Goal: Information Seeking & Learning: Learn about a topic

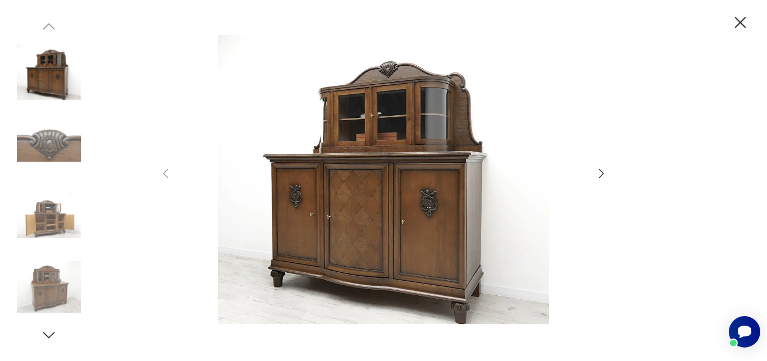
click at [595, 173] on icon "button" at bounding box center [601, 173] width 13 height 13
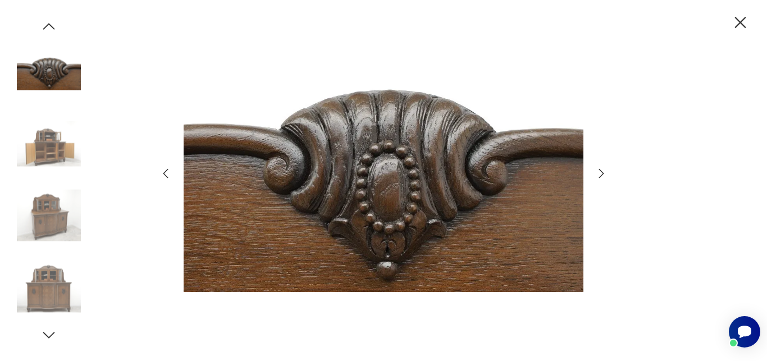
click at [595, 173] on icon "button" at bounding box center [601, 173] width 13 height 13
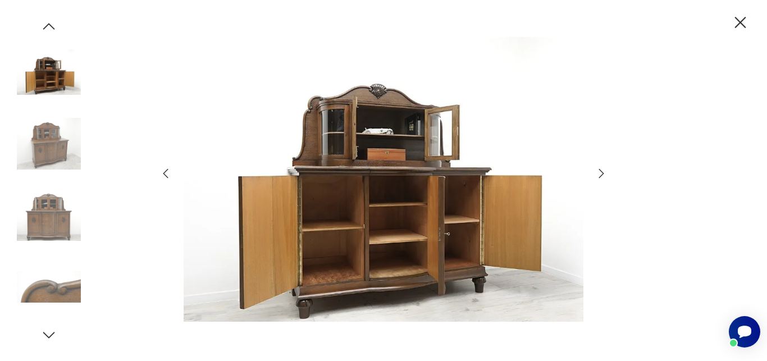
click at [601, 175] on icon "button" at bounding box center [601, 173] width 13 height 13
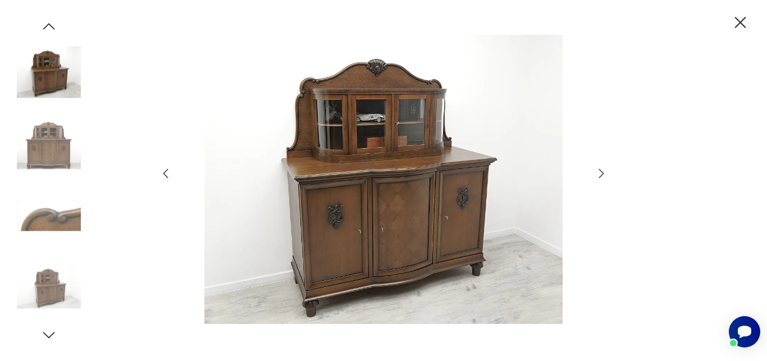
click at [601, 175] on icon "button" at bounding box center [601, 173] width 13 height 13
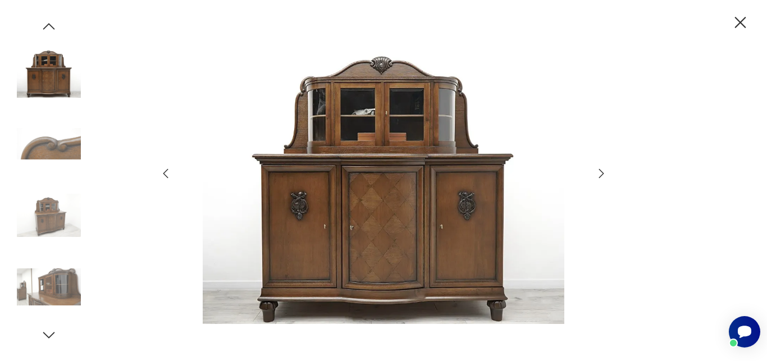
click at [601, 175] on icon "button" at bounding box center [601, 173] width 13 height 13
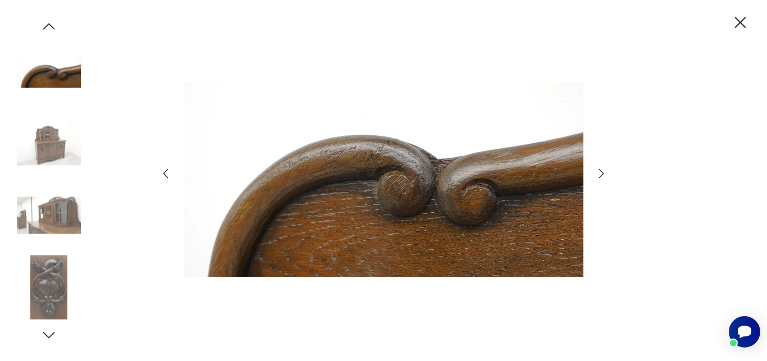
click at [601, 175] on icon "button" at bounding box center [601, 173] width 13 height 13
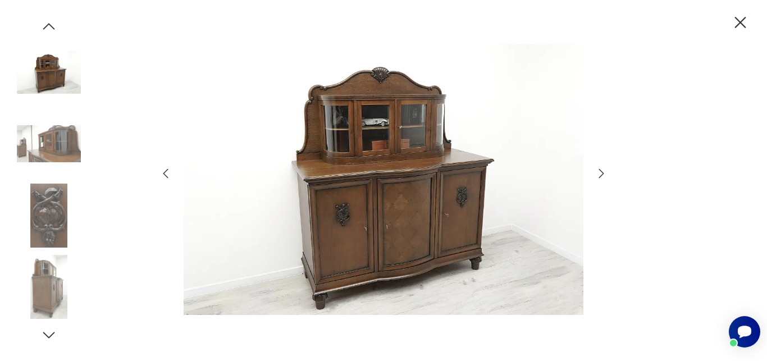
click at [599, 178] on icon "button" at bounding box center [601, 173] width 13 height 13
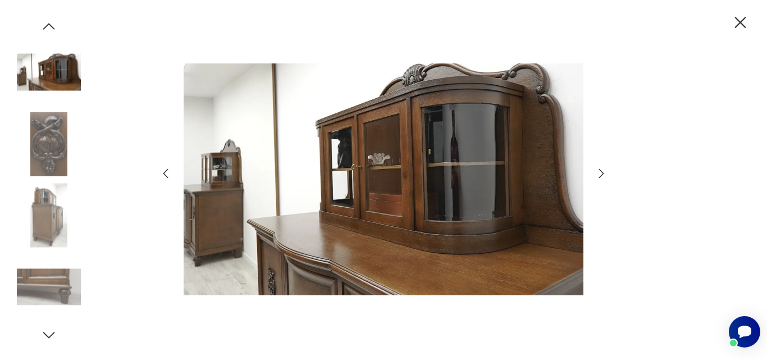
click at [599, 179] on icon "button" at bounding box center [601, 173] width 13 height 13
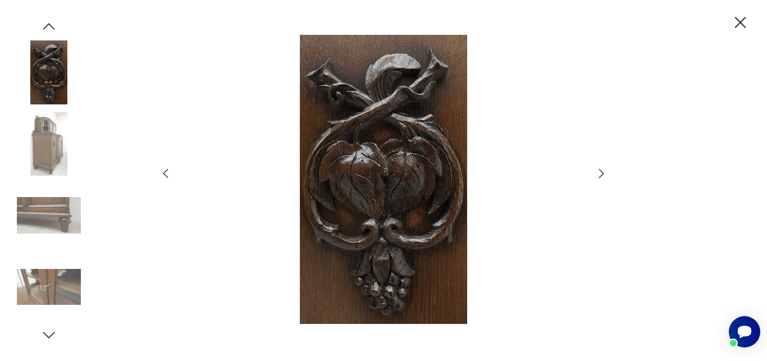
click at [599, 179] on icon "button" at bounding box center [601, 173] width 13 height 13
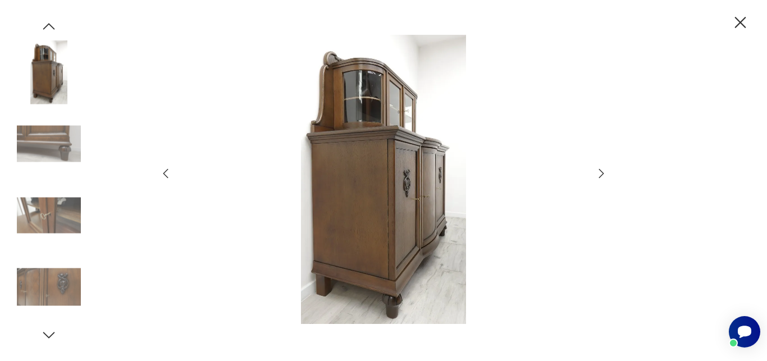
click at [599, 179] on icon "button" at bounding box center [601, 173] width 13 height 13
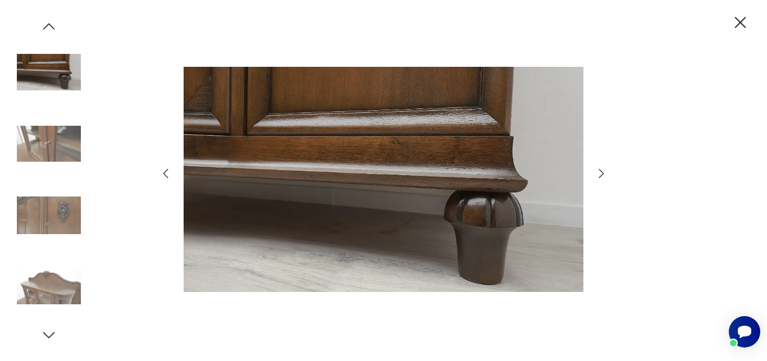
click at [599, 179] on icon "button" at bounding box center [601, 173] width 13 height 13
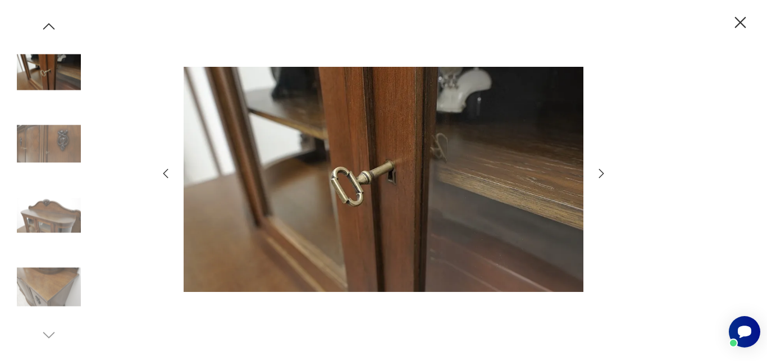
click at [599, 179] on icon "button" at bounding box center [601, 173] width 13 height 13
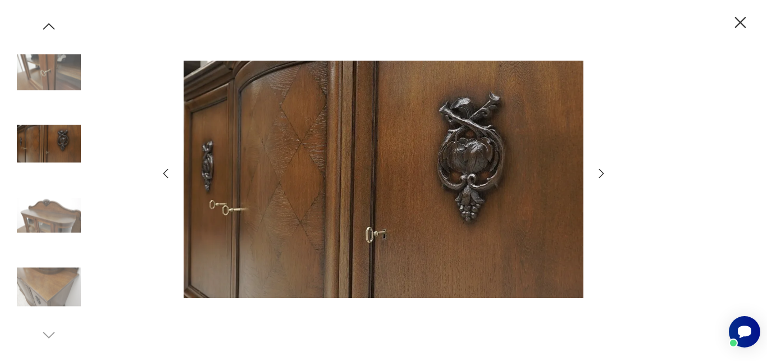
click at [599, 179] on icon "button" at bounding box center [601, 173] width 13 height 13
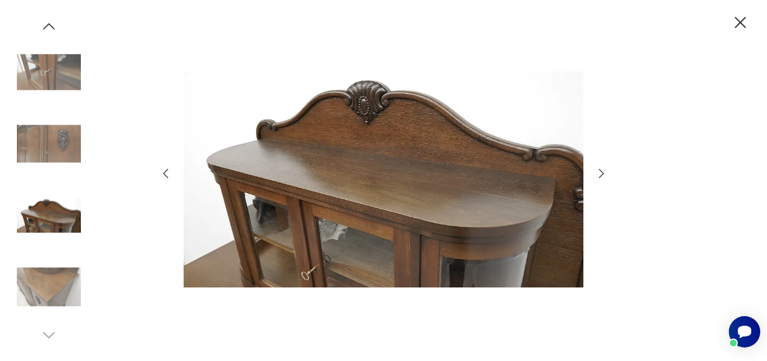
click at [599, 179] on icon "button" at bounding box center [601, 173] width 13 height 13
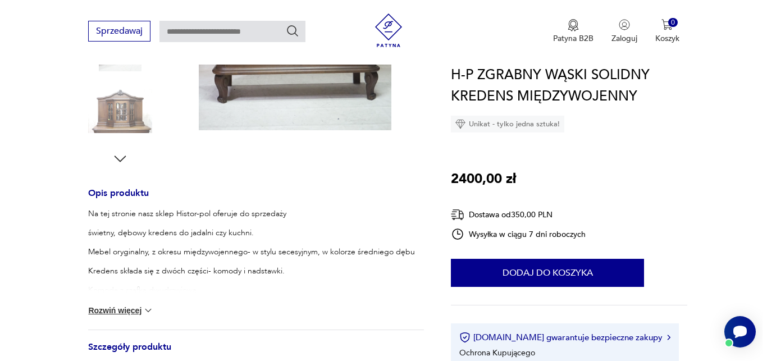
scroll to position [115, 0]
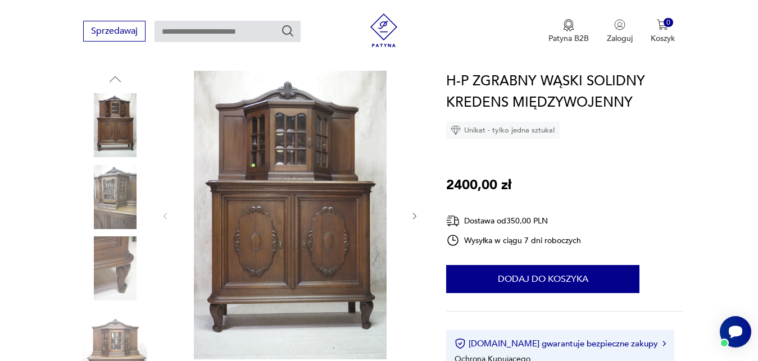
click at [316, 191] on img at bounding box center [289, 215] width 217 height 289
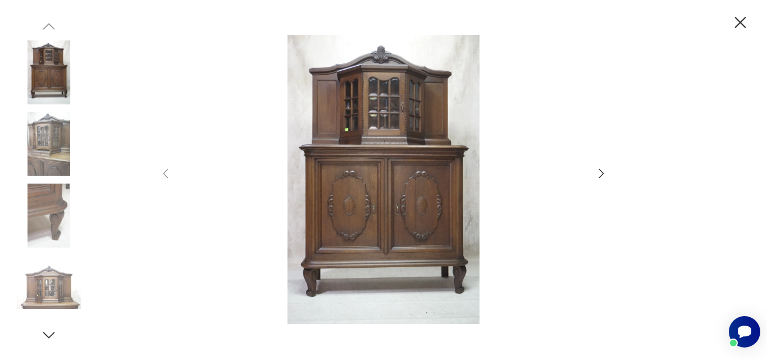
click at [601, 176] on icon "button" at bounding box center [601, 173] width 13 height 13
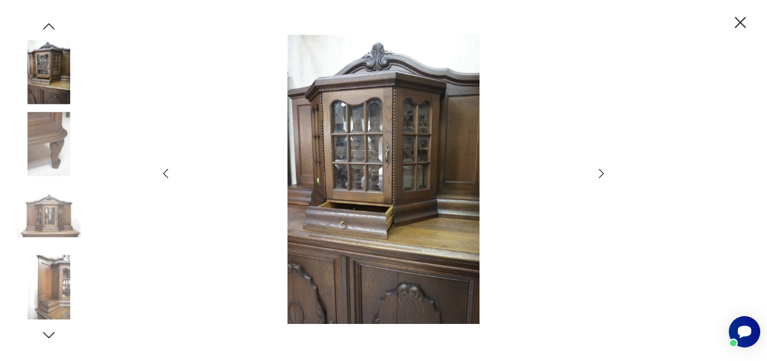
click at [600, 174] on icon "button" at bounding box center [601, 173] width 13 height 13
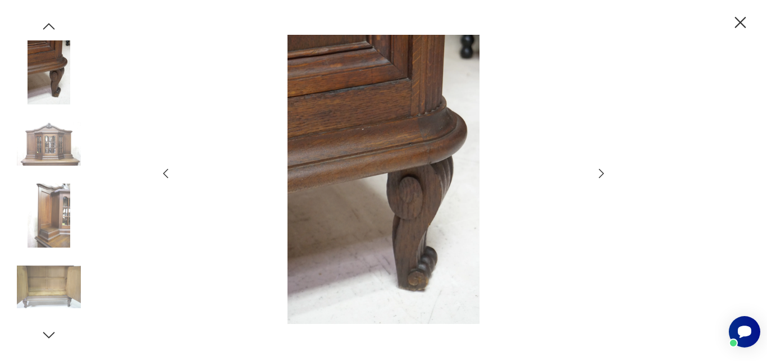
click at [600, 174] on icon "button" at bounding box center [601, 173] width 13 height 13
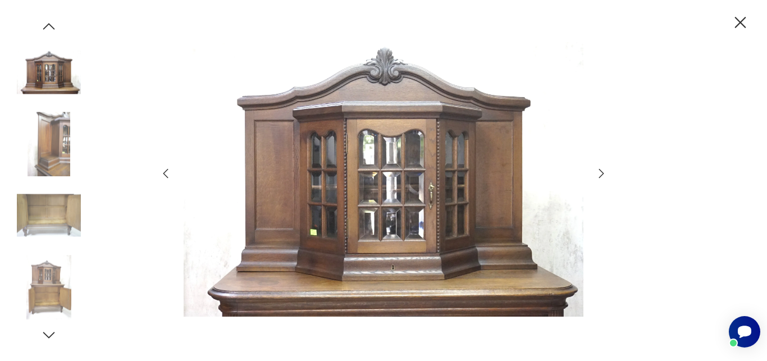
click at [600, 174] on icon "button" at bounding box center [601, 173] width 13 height 13
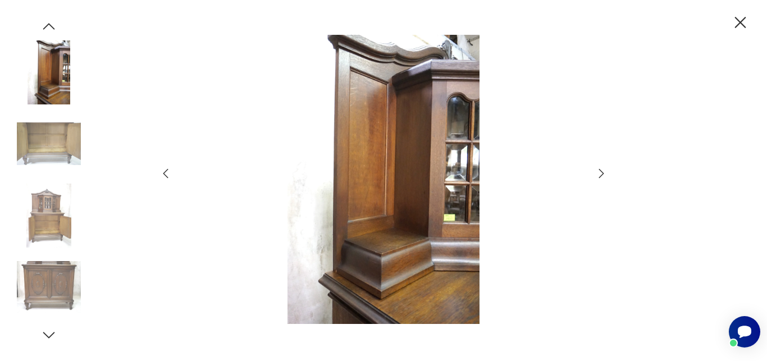
click at [600, 174] on icon "button" at bounding box center [601, 173] width 13 height 13
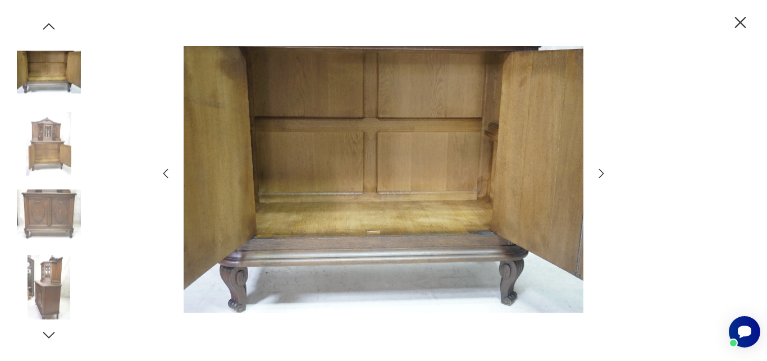
click at [600, 174] on icon "button" at bounding box center [601, 173] width 13 height 13
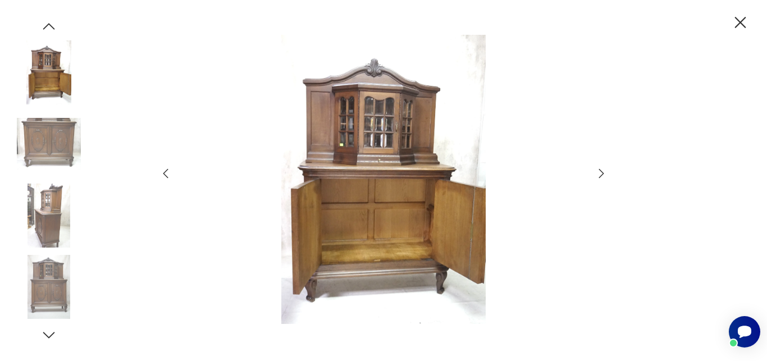
click at [600, 174] on icon "button" at bounding box center [601, 173] width 13 height 13
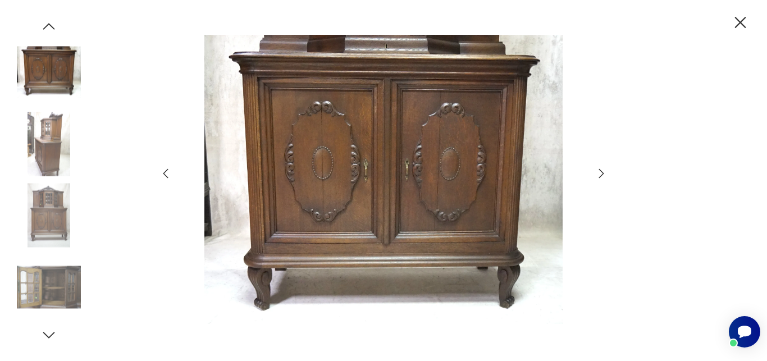
click at [600, 174] on icon "button" at bounding box center [601, 173] width 13 height 13
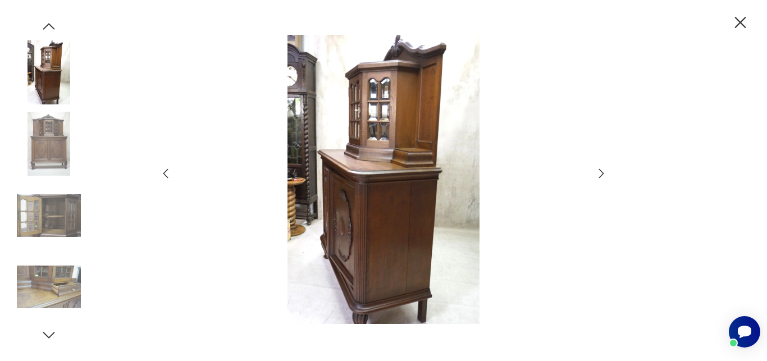
click at [599, 174] on icon "button" at bounding box center [601, 173] width 13 height 13
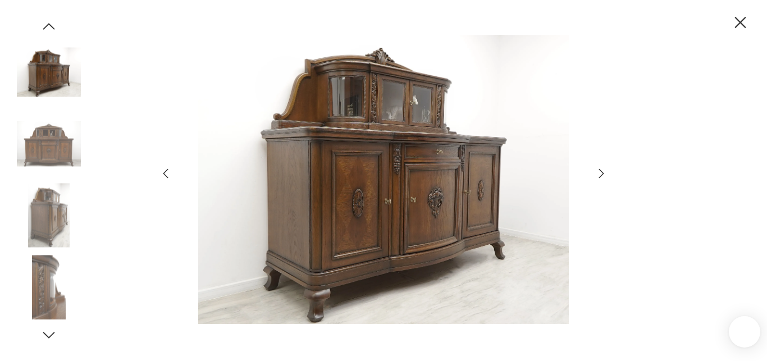
click at [601, 175] on icon "button" at bounding box center [601, 173] width 13 height 13
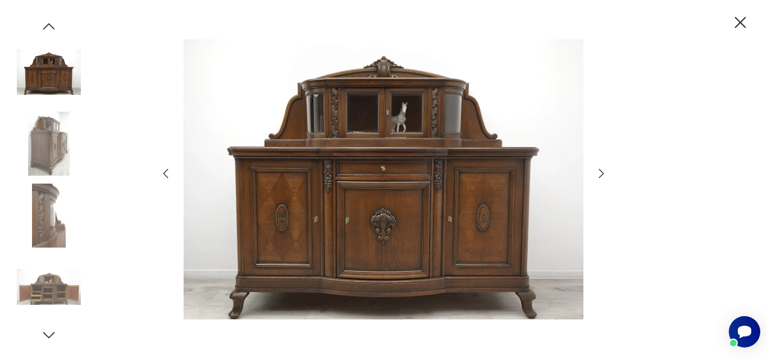
click at [601, 175] on icon "button" at bounding box center [601, 173] width 13 height 13
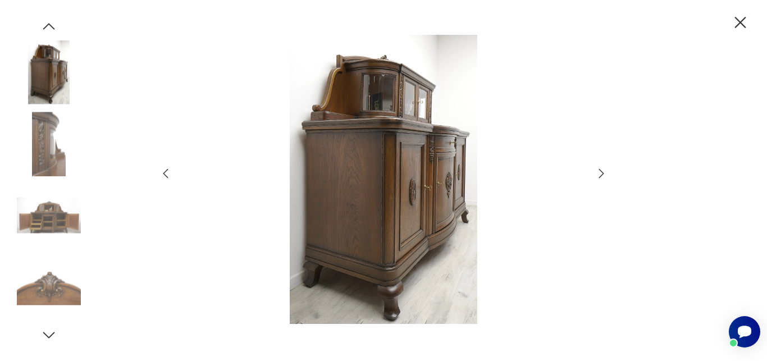
click at [603, 175] on icon "button" at bounding box center [601, 173] width 5 height 9
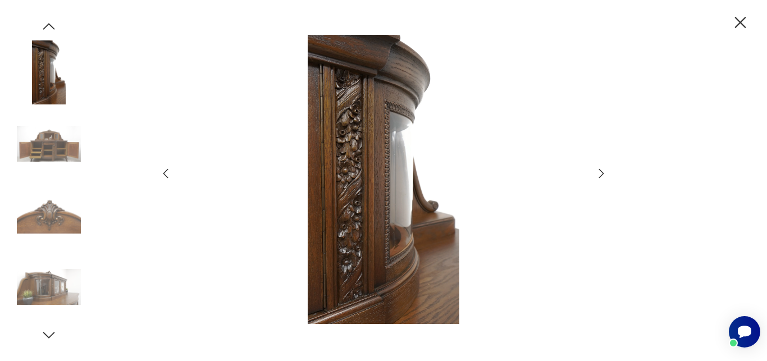
click at [603, 175] on icon "button" at bounding box center [601, 173] width 5 height 9
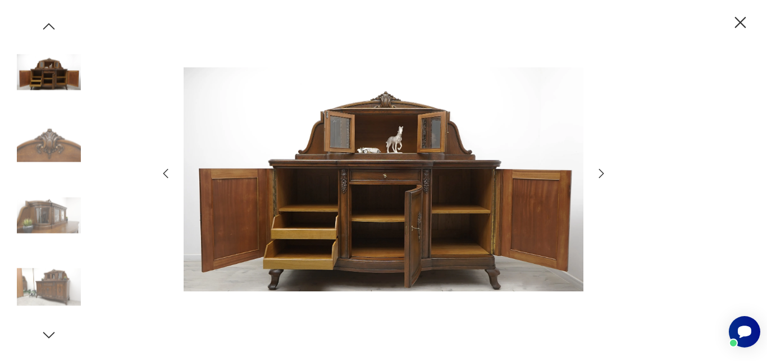
click at [603, 175] on icon "button" at bounding box center [601, 173] width 5 height 9
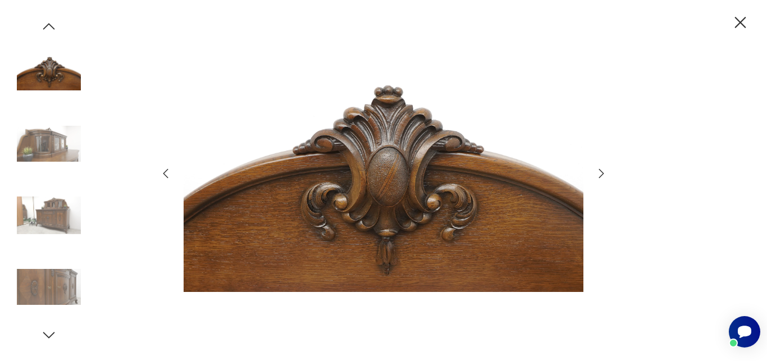
click at [603, 175] on icon "button" at bounding box center [601, 173] width 13 height 13
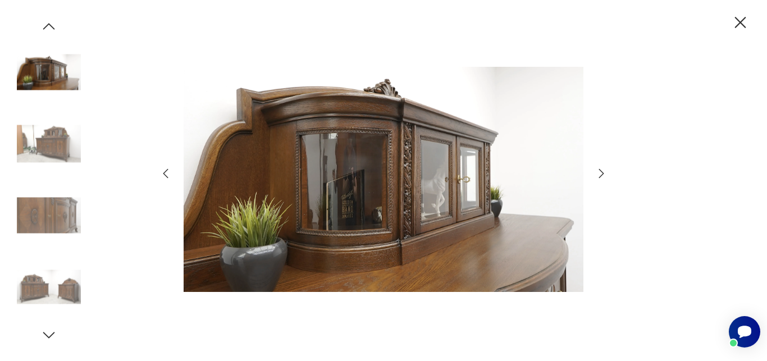
click at [604, 175] on icon "button" at bounding box center [601, 173] width 13 height 13
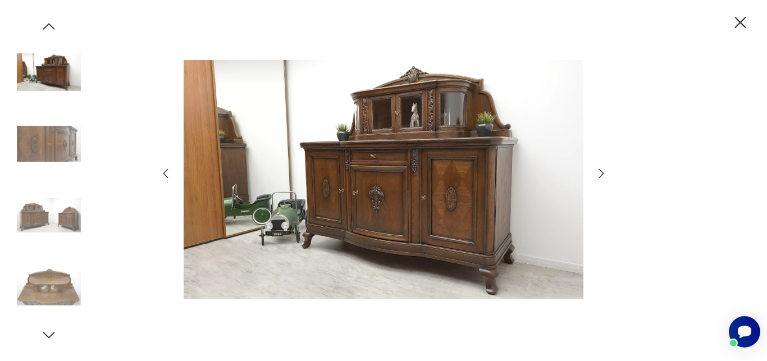
click at [604, 175] on icon "button" at bounding box center [601, 173] width 13 height 13
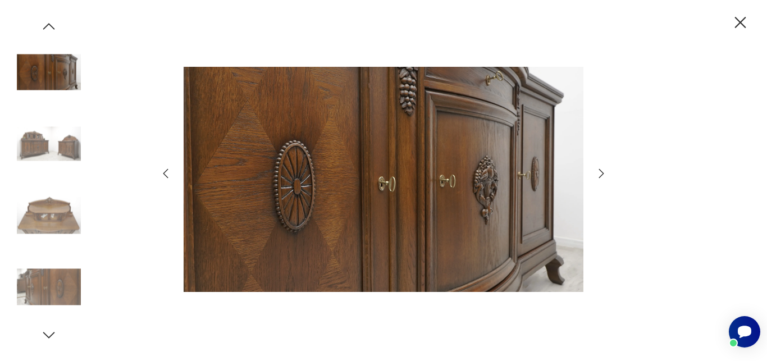
click at [166, 173] on icon "button" at bounding box center [165, 173] width 13 height 13
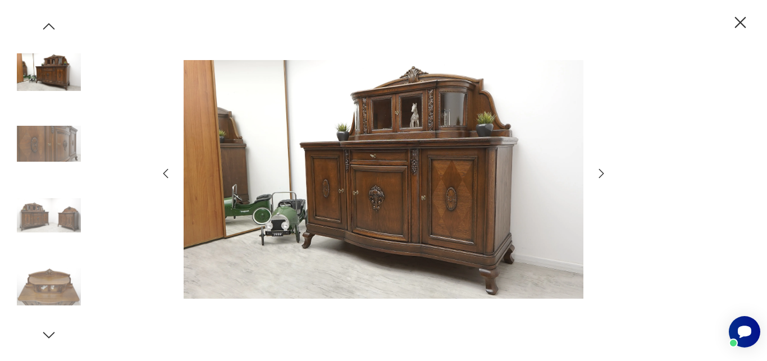
click at [166, 173] on icon "button" at bounding box center [165, 173] width 13 height 13
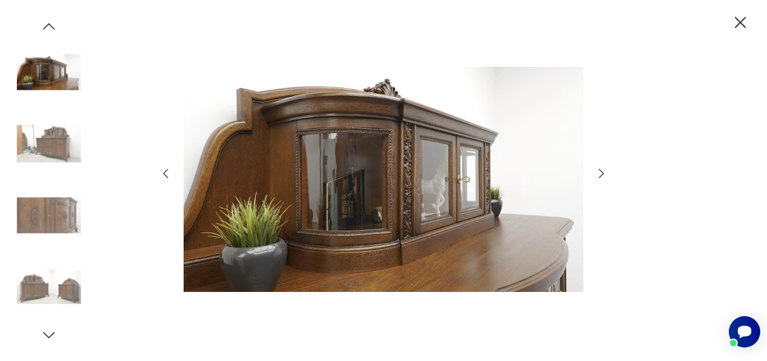
click at [166, 172] on icon "button" at bounding box center [165, 173] width 13 height 13
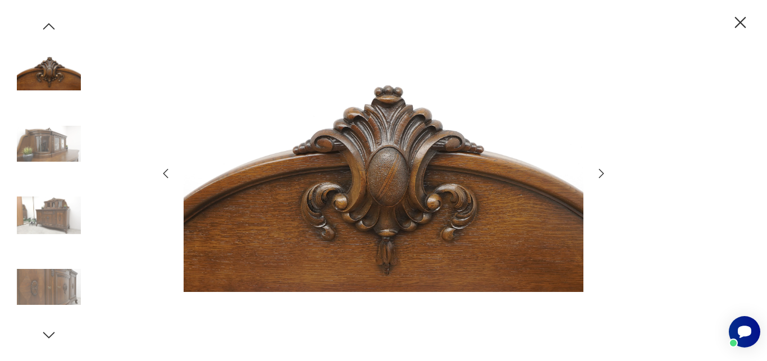
click at [166, 172] on icon "button" at bounding box center [165, 173] width 13 height 13
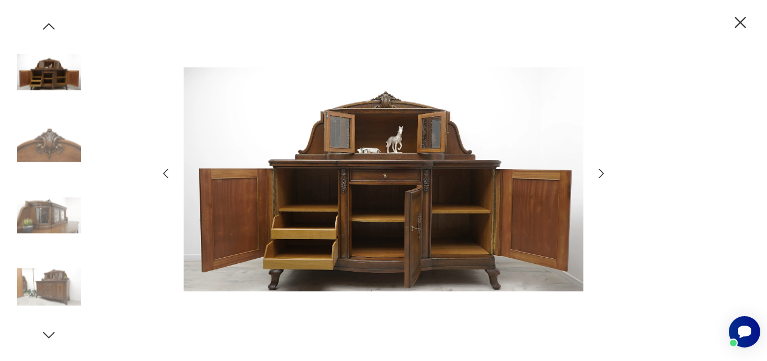
click at [166, 172] on icon "button" at bounding box center [165, 173] width 13 height 13
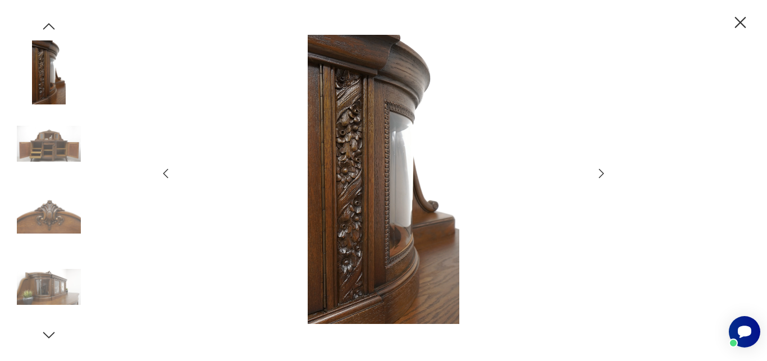
click at [166, 172] on icon "button" at bounding box center [165, 173] width 13 height 13
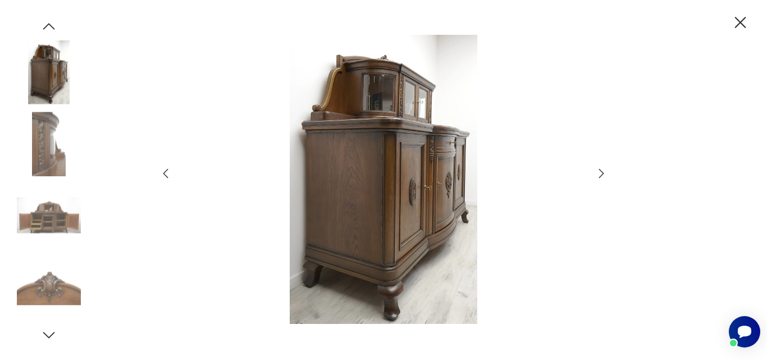
click at [166, 172] on icon "button" at bounding box center [165, 173] width 13 height 13
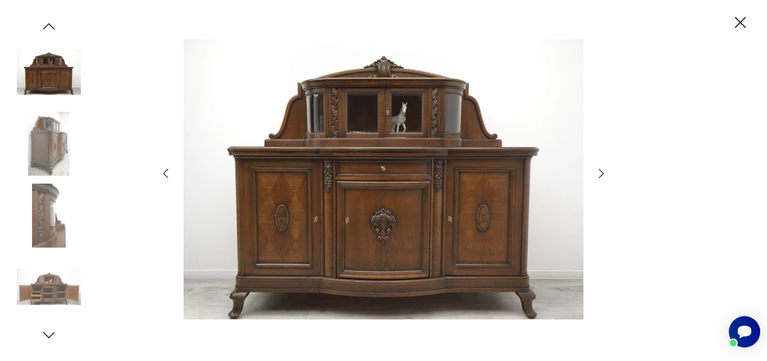
click at [166, 172] on icon "button" at bounding box center [165, 174] width 5 height 10
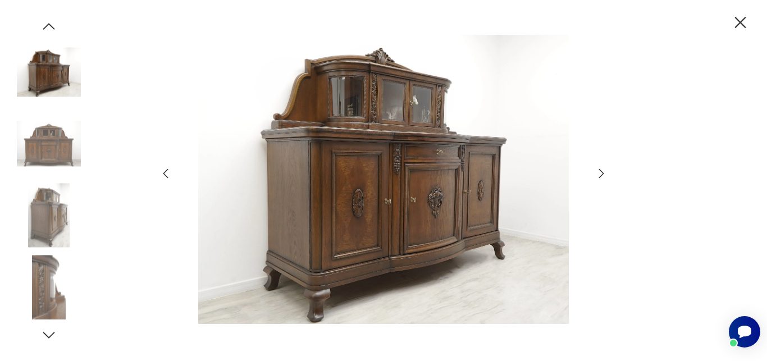
click at [166, 172] on icon "button" at bounding box center [165, 174] width 5 height 10
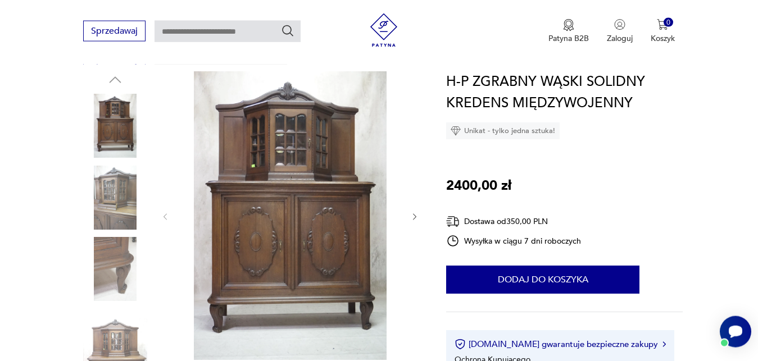
scroll to position [115, 0]
